Goal: Task Accomplishment & Management: Complete application form

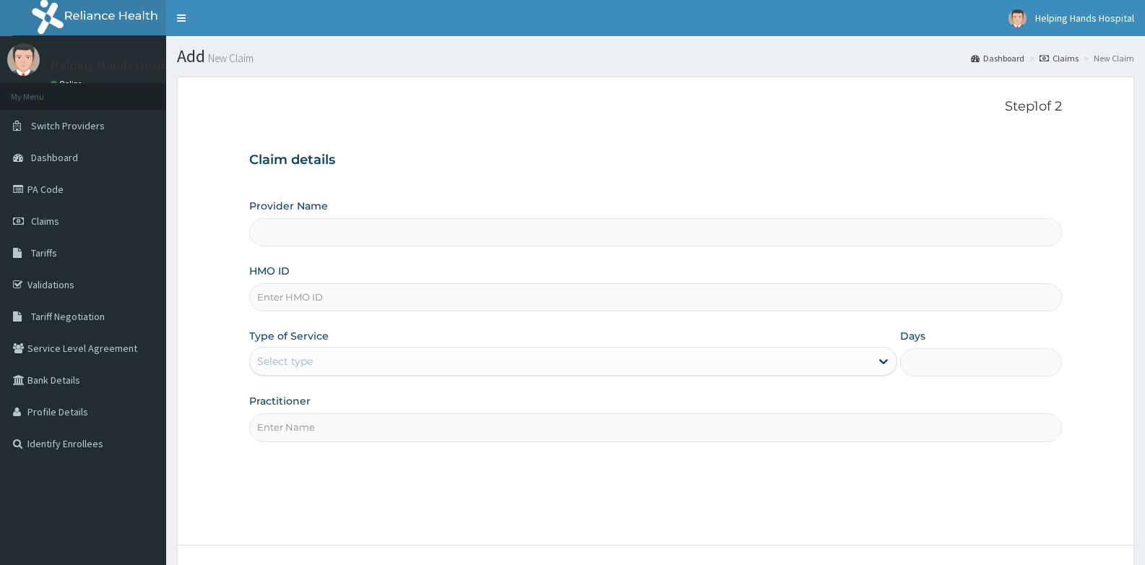
type input "Helping Hands Hospital"
type input "TCF/10006/B"
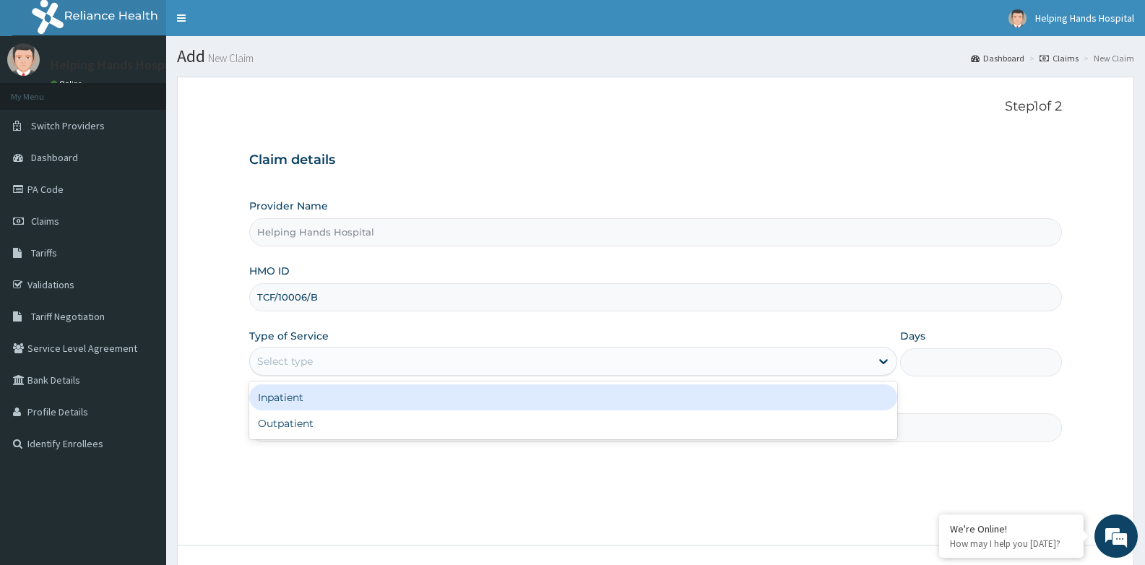
click at [426, 366] on div "Select type" at bounding box center [560, 361] width 620 height 23
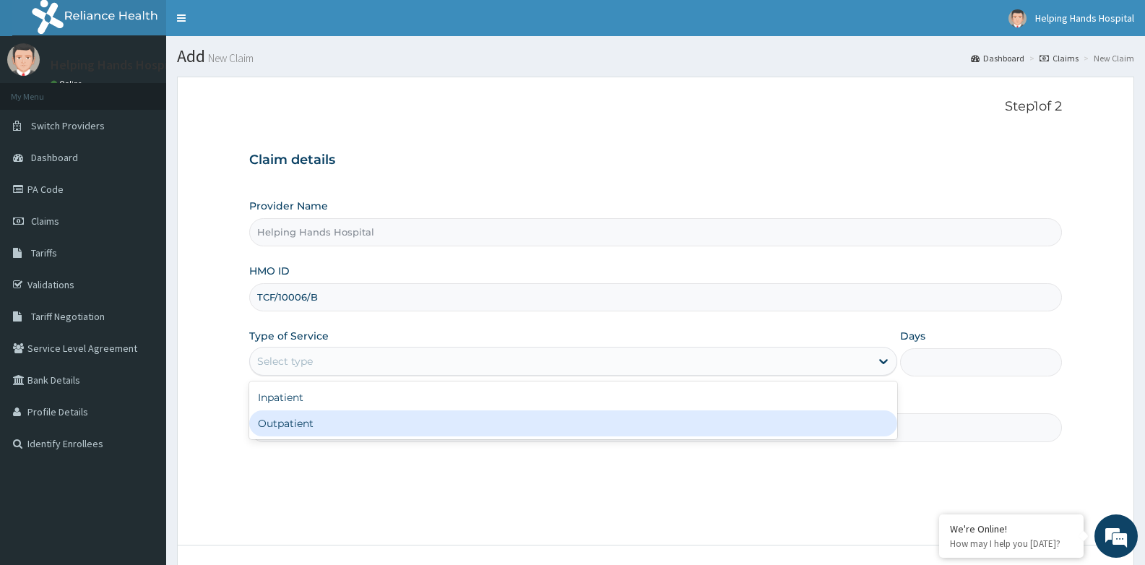
click at [398, 423] on div "Outpatient" at bounding box center [572, 423] width 647 height 26
type input "1"
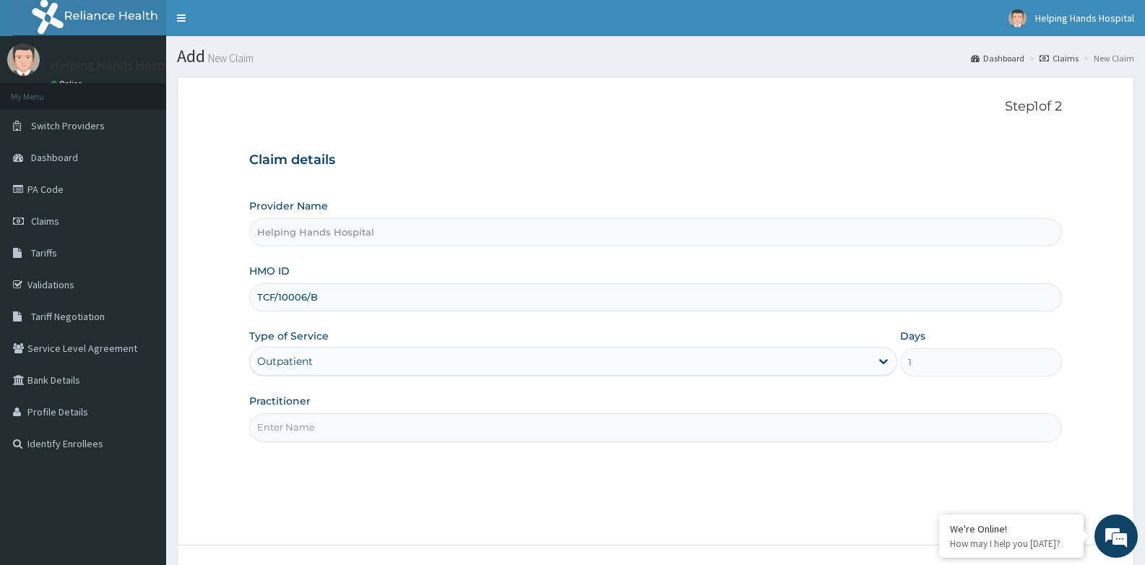
click at [660, 424] on input "Practitioner" at bounding box center [655, 427] width 813 height 28
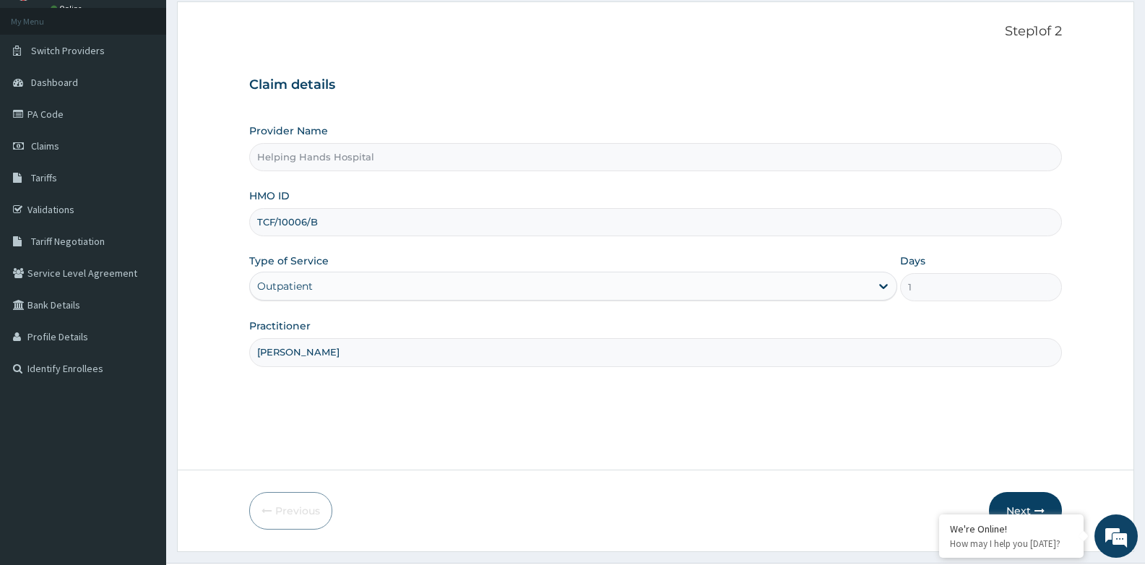
scroll to position [110, 0]
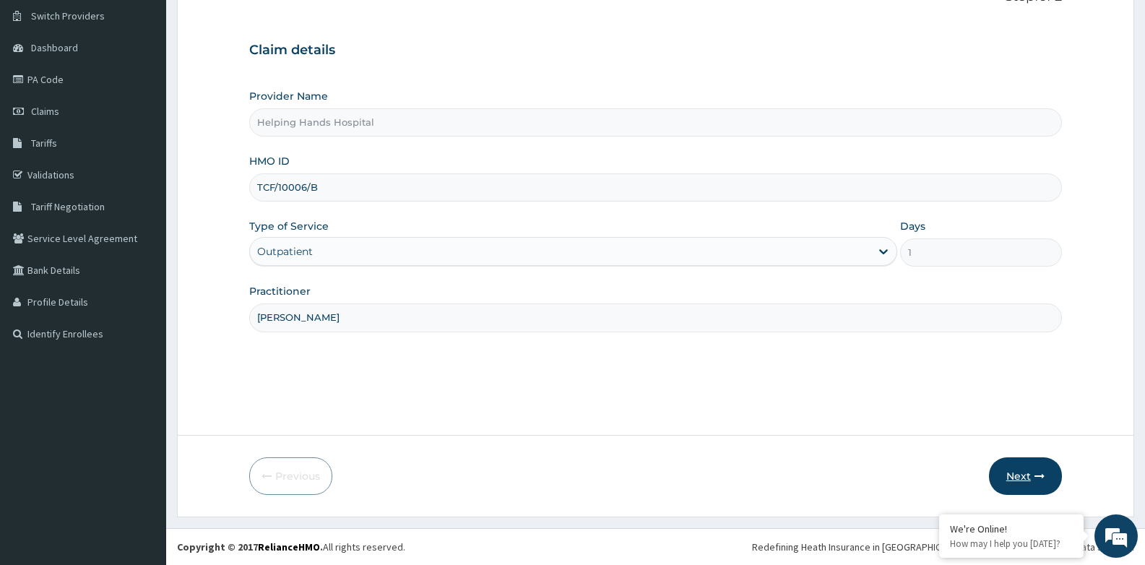
type input "[PERSON_NAME]"
click at [1014, 476] on button "Next" at bounding box center [1025, 476] width 73 height 38
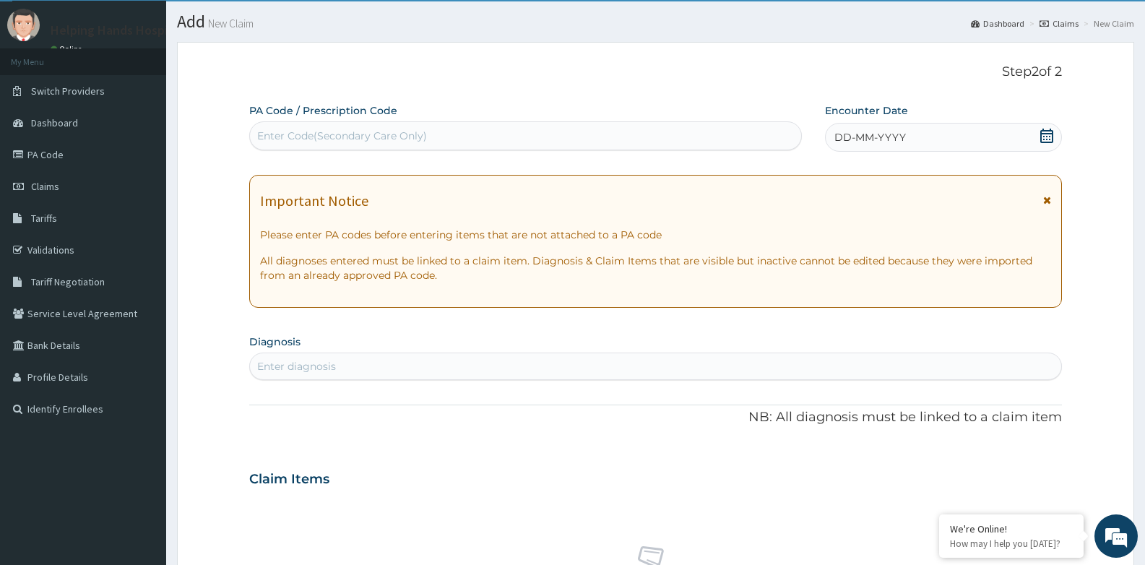
scroll to position [0, 0]
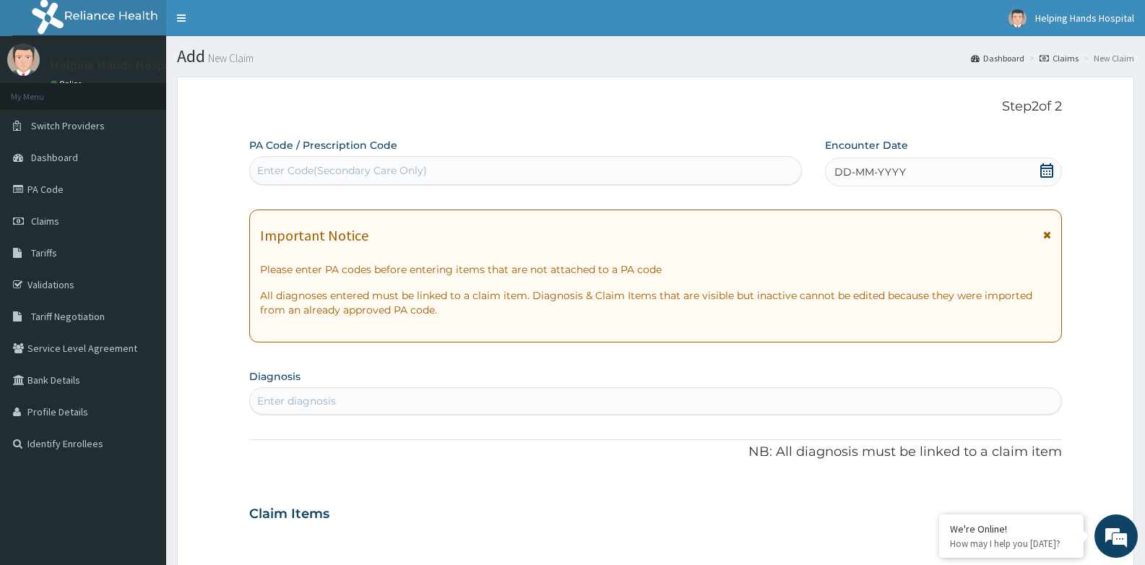
click at [765, 175] on div "Enter Code(Secondary Care Only)" at bounding box center [525, 170] width 551 height 23
click at [1048, 175] on icon at bounding box center [1047, 170] width 14 height 14
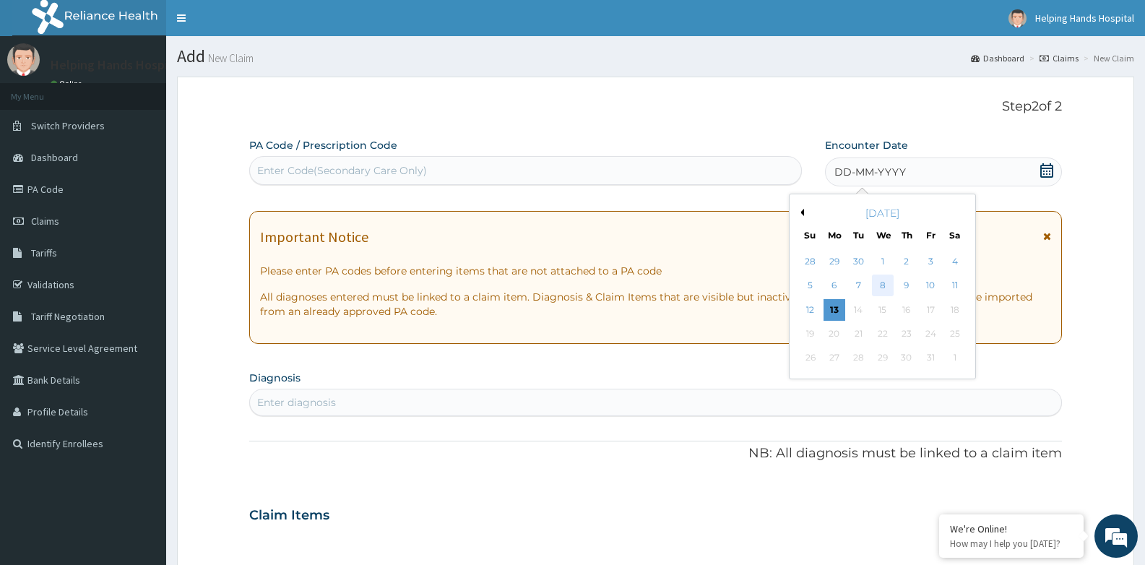
click at [881, 285] on div "8" at bounding box center [883, 286] width 22 height 22
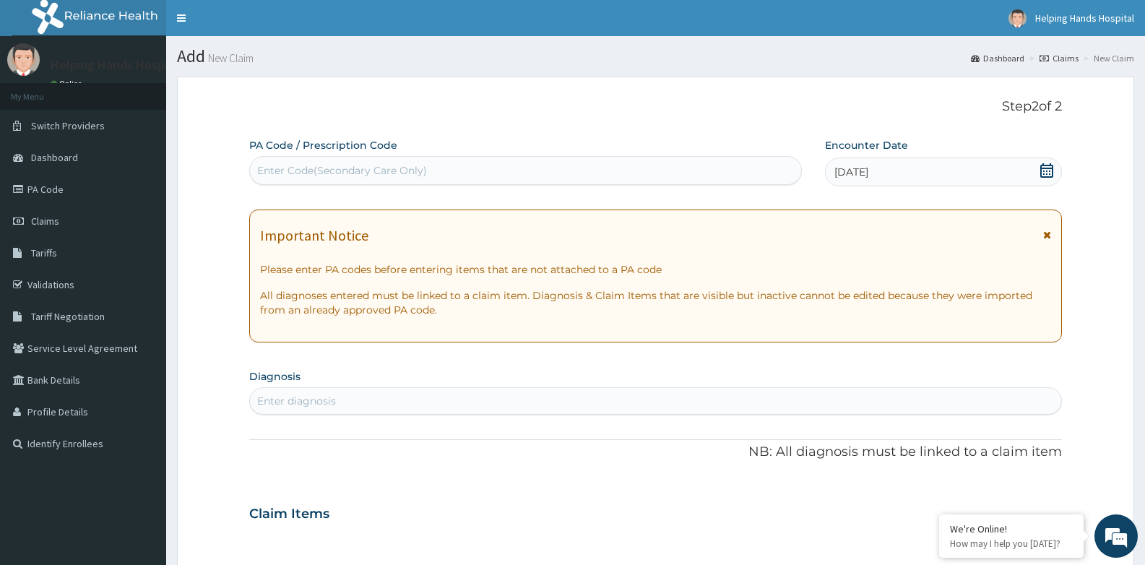
click at [749, 403] on div "Enter diagnosis" at bounding box center [655, 400] width 811 height 23
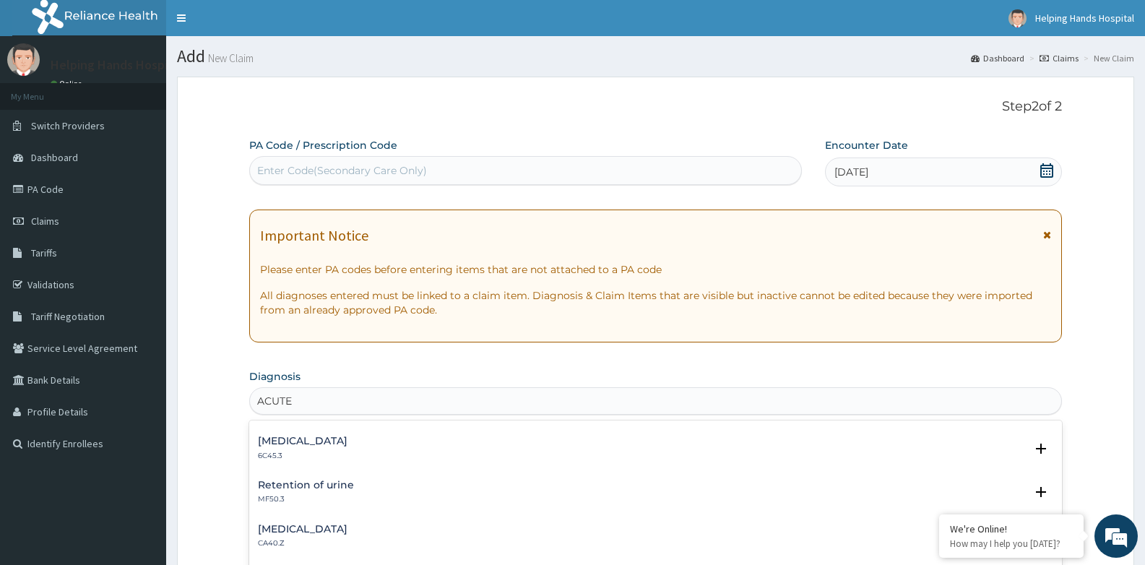
scroll to position [1981, 0]
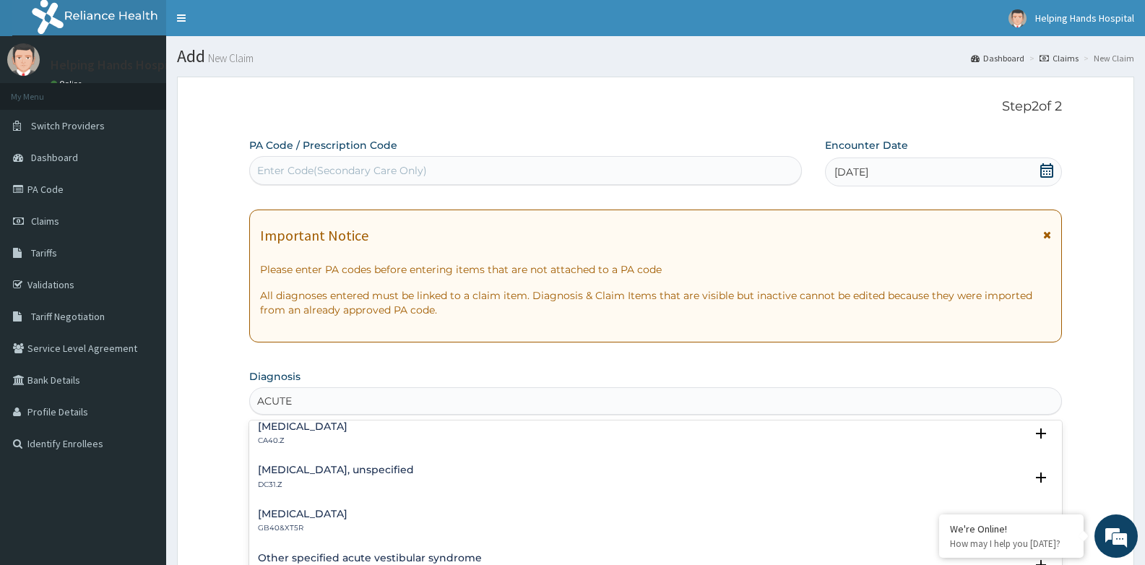
type input "ACUTE"
click at [1073, 366] on form "Step 2 of 2 PA Code / Prescription Code Enter Code(Secondary Care Only) Encount…" at bounding box center [655, 533] width 957 height 913
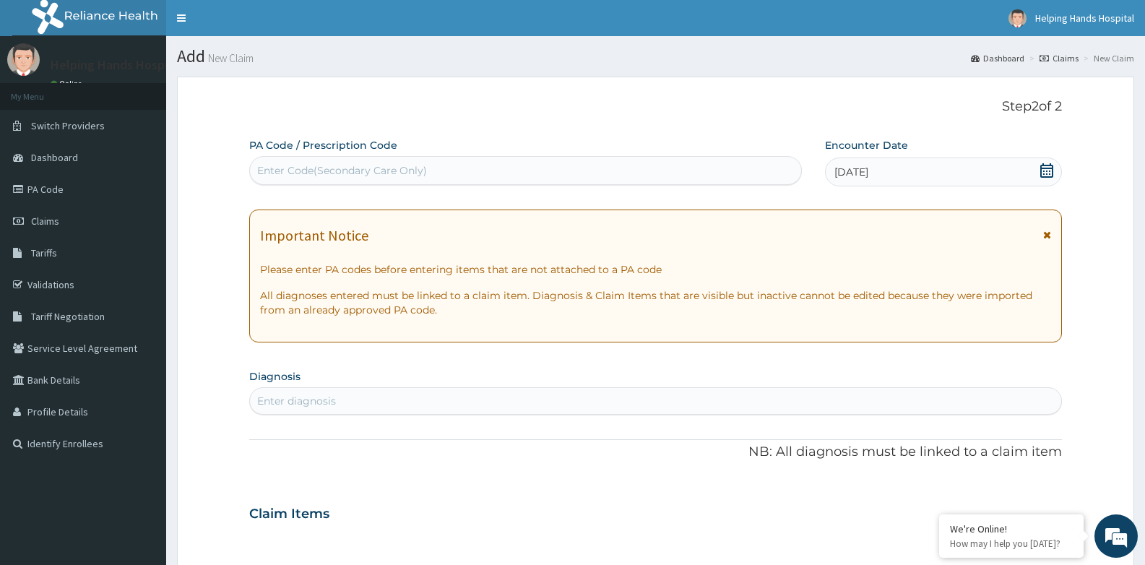
click at [847, 402] on div "Enter diagnosis" at bounding box center [655, 400] width 811 height 23
click at [1048, 233] on icon at bounding box center [1047, 235] width 8 height 10
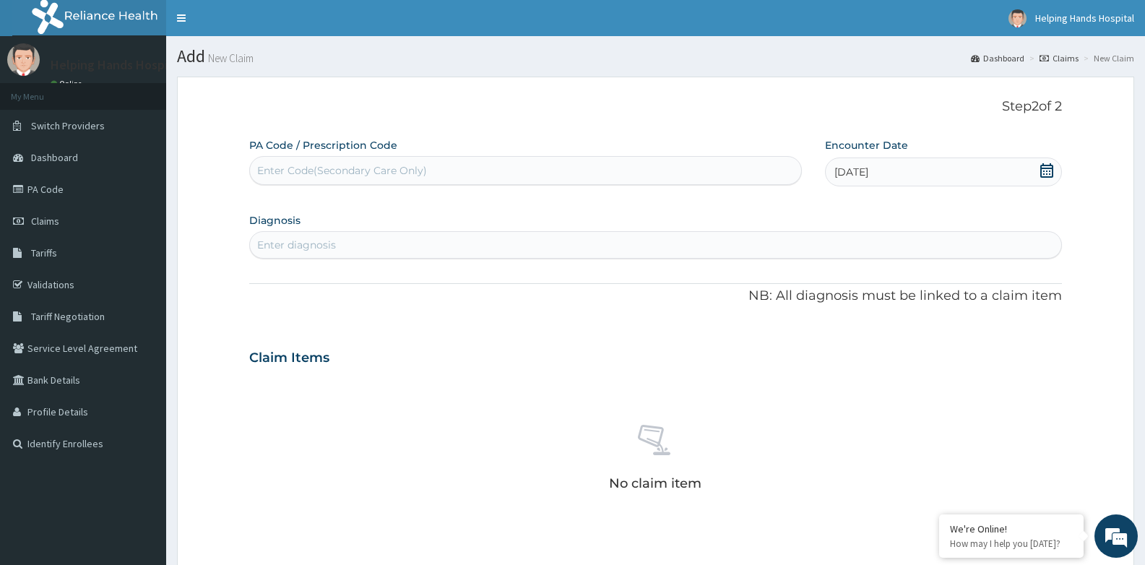
click at [1038, 251] on div "Enter diagnosis" at bounding box center [655, 244] width 811 height 23
